Goal: Check status: Check status

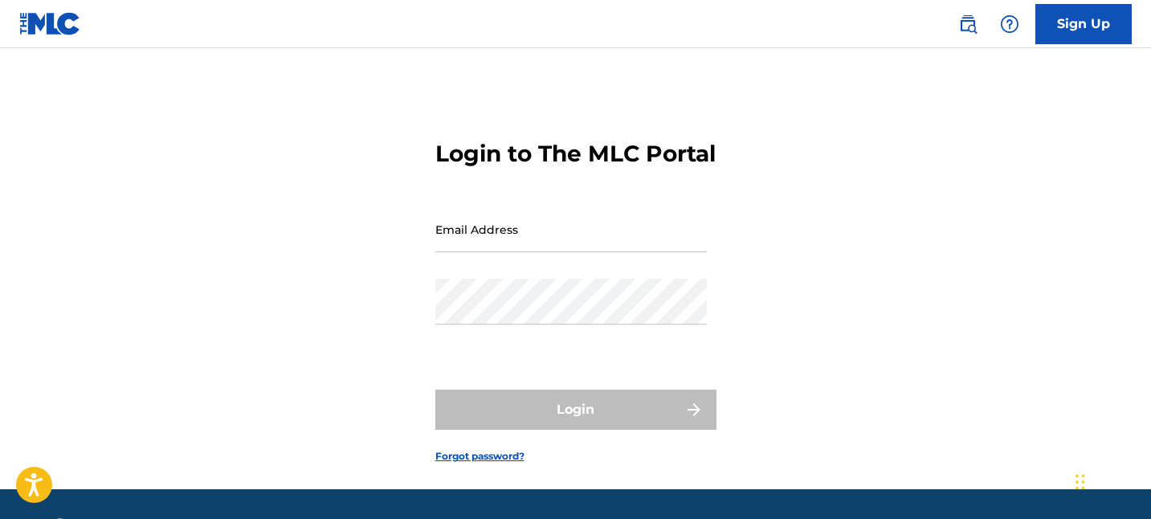
click at [533, 251] on input "Email Address" at bounding box center [570, 229] width 271 height 46
type input "[EMAIL_ADDRESS][DOMAIN_NAME]"
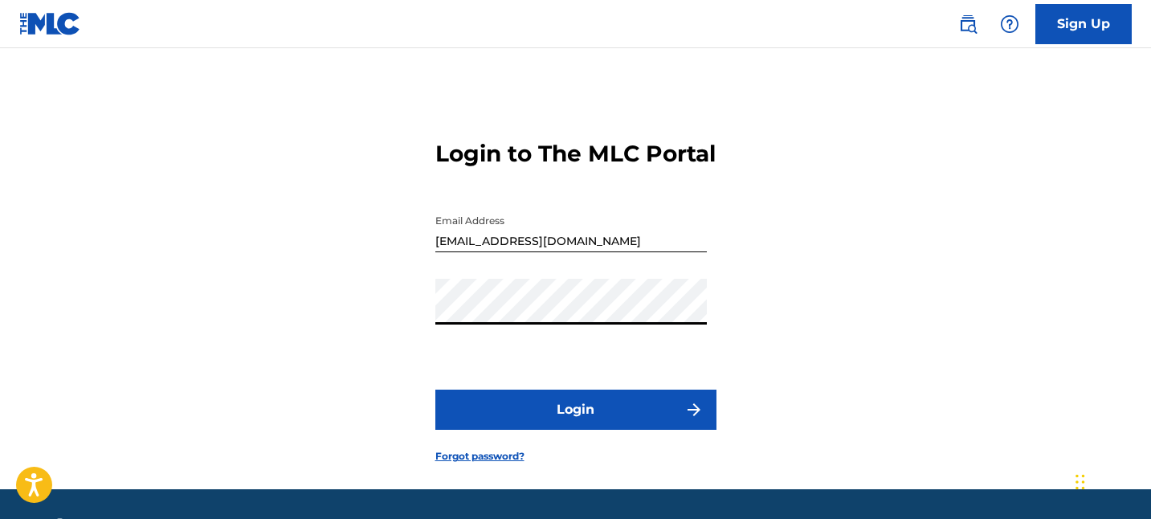
click at [554, 430] on button "Login" at bounding box center [575, 409] width 281 height 40
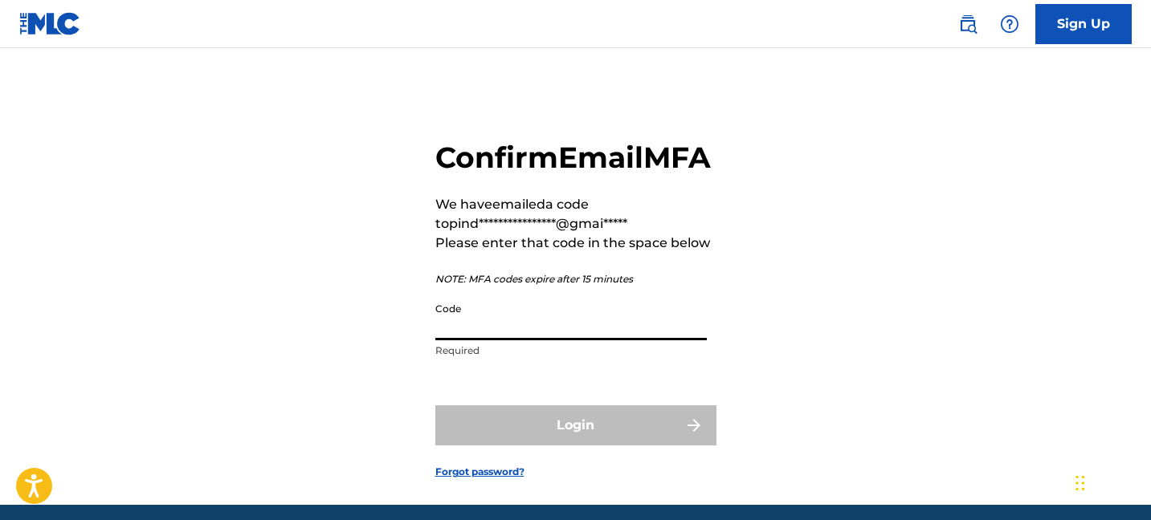
click at [523, 340] on input "Code" at bounding box center [570, 318] width 271 height 46
paste input "815784"
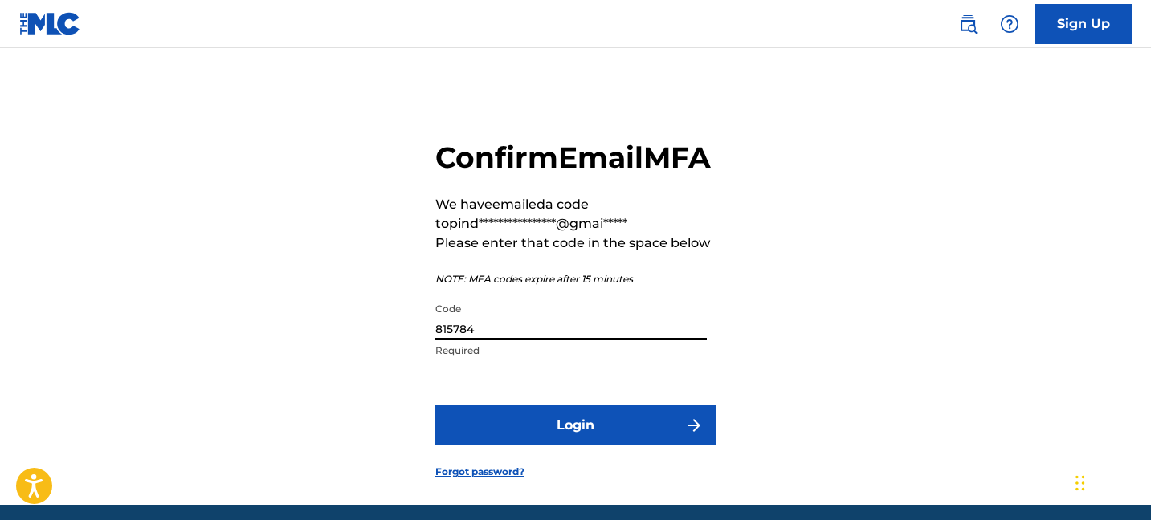
type input "815784"
click at [525, 446] on button "Login" at bounding box center [575, 425] width 281 height 40
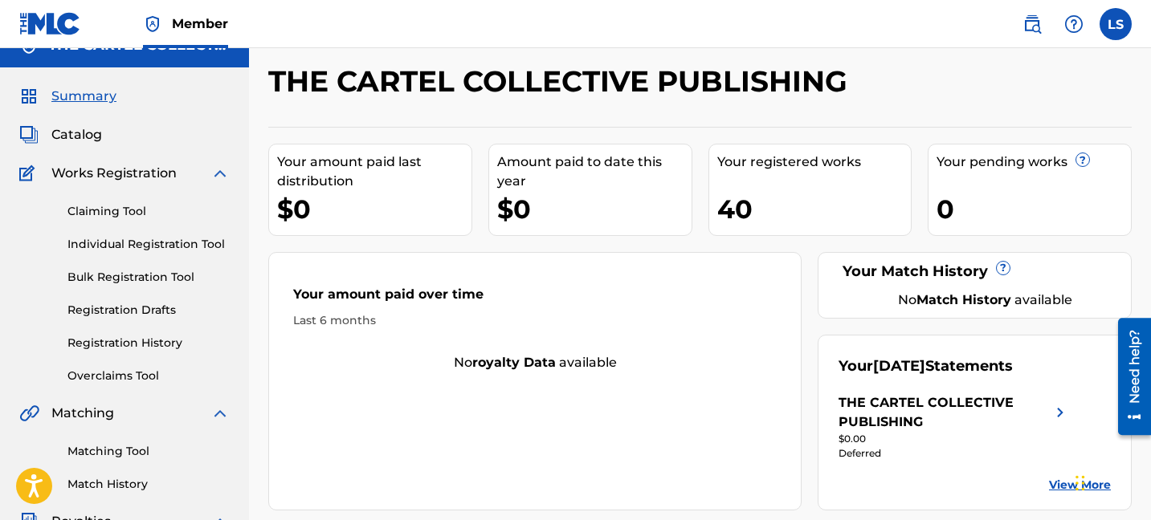
scroll to position [28, 0]
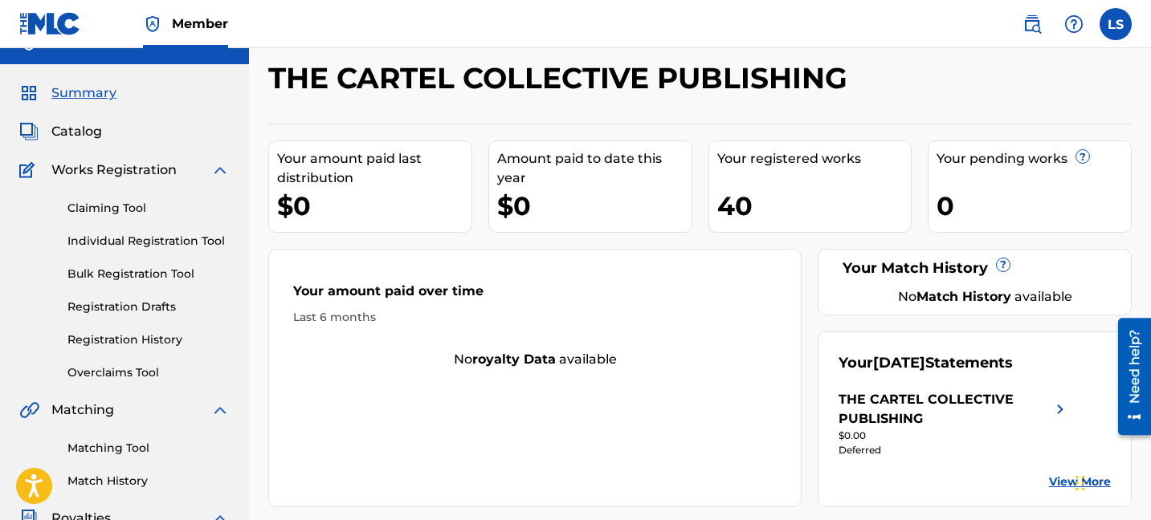
click at [128, 339] on link "Registration History" at bounding box center [148, 340] width 162 height 17
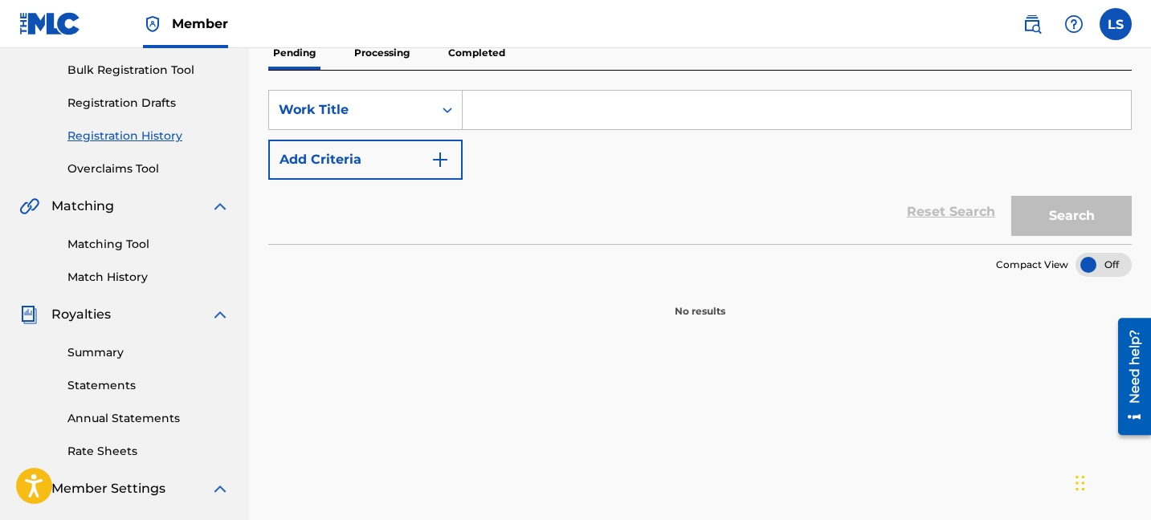
scroll to position [187, 0]
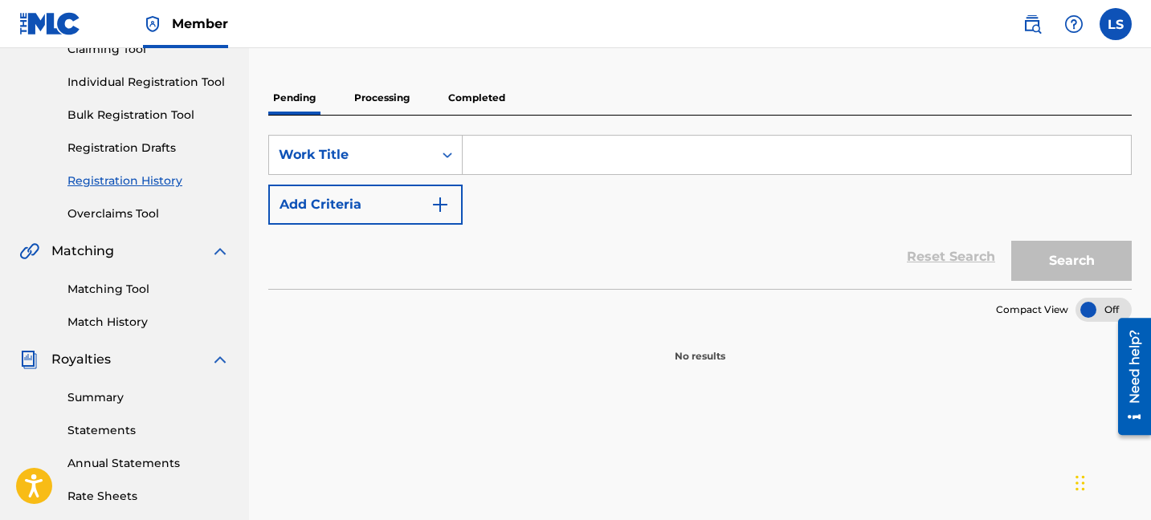
click at [390, 104] on p "Processing" at bounding box center [381, 98] width 65 height 34
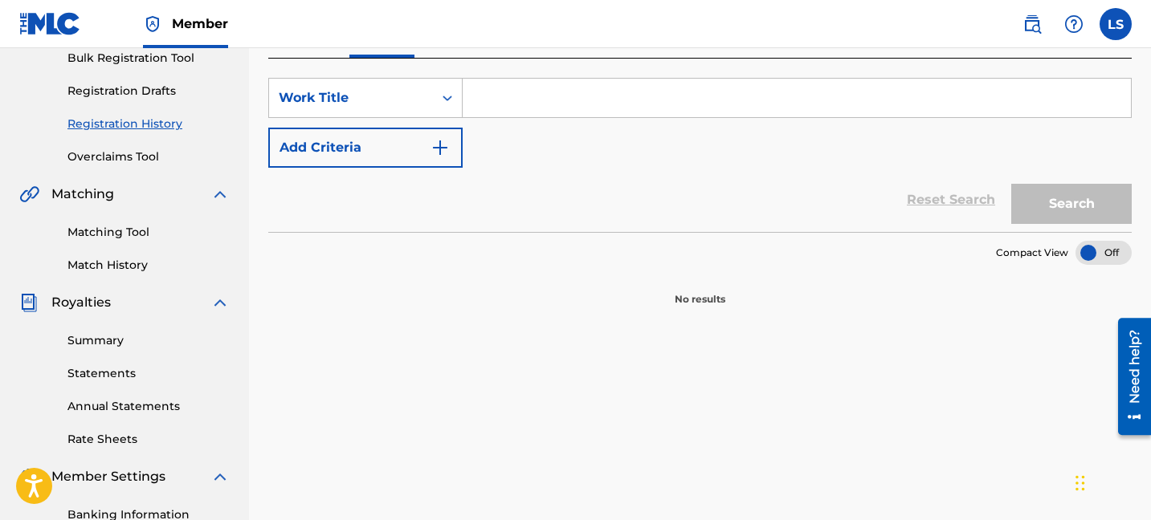
scroll to position [156, 0]
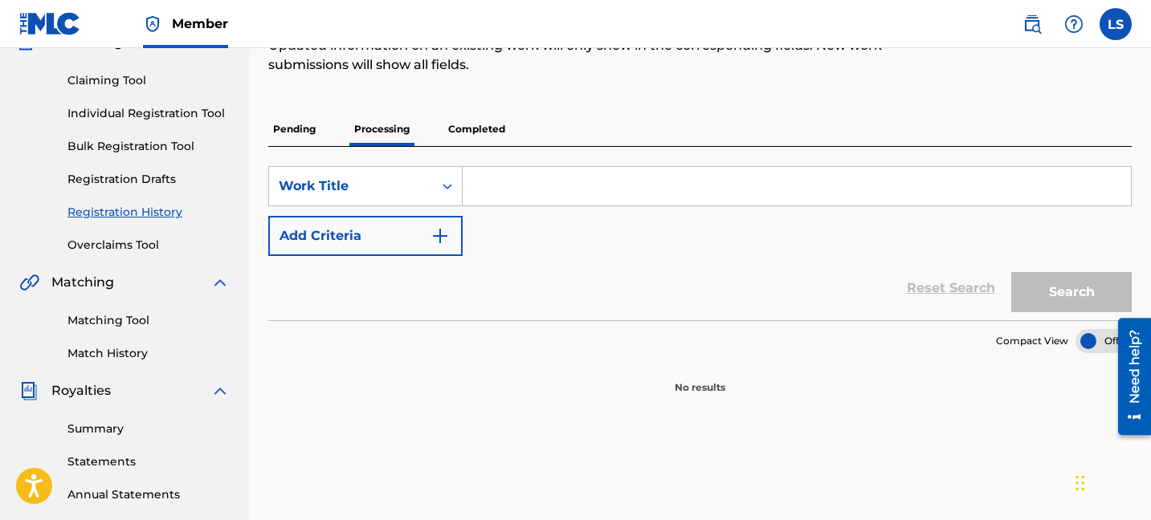
click at [447, 129] on p "Completed" at bounding box center [476, 129] width 67 height 34
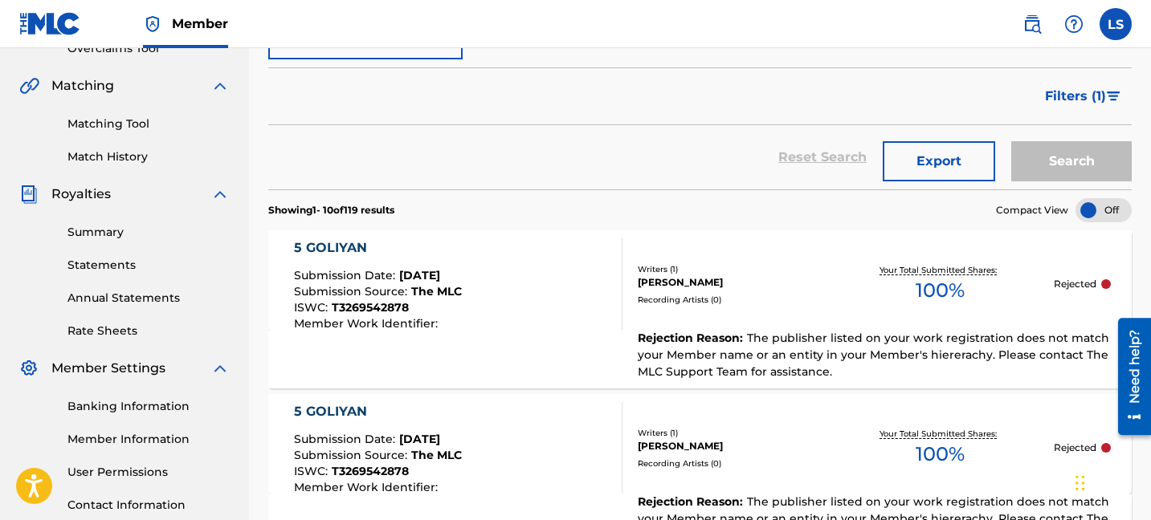
scroll to position [216, 0]
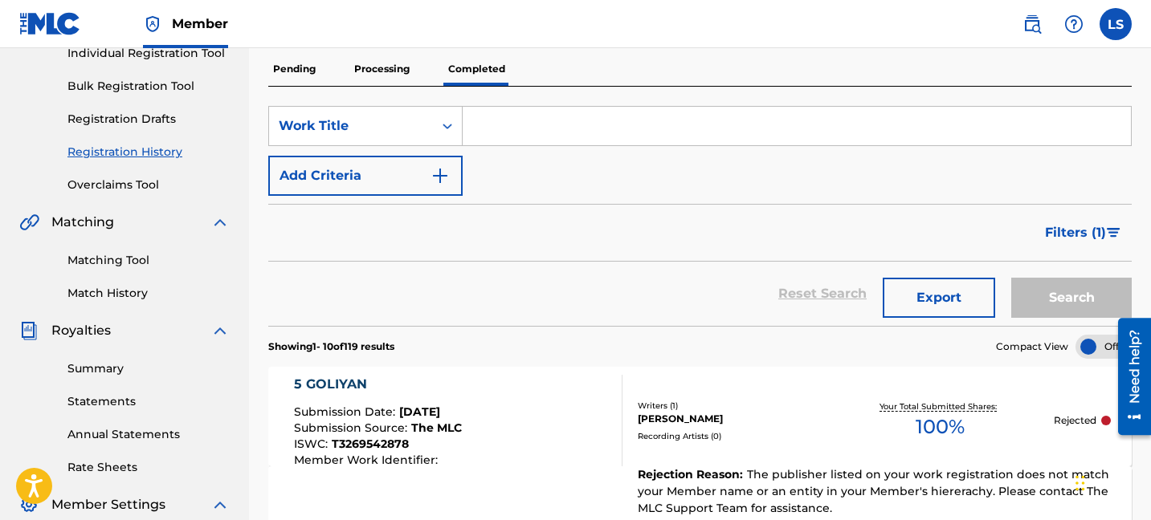
click at [712, 227] on div "Filters ( 1 )" at bounding box center [699, 233] width 863 height 58
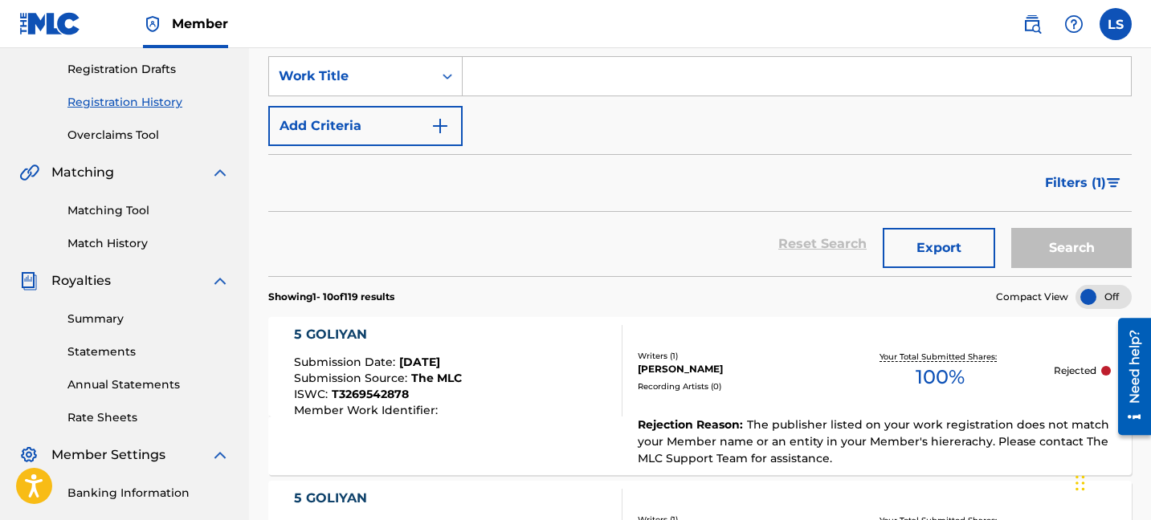
scroll to position [0, 0]
